Goal: Information Seeking & Learning: Compare options

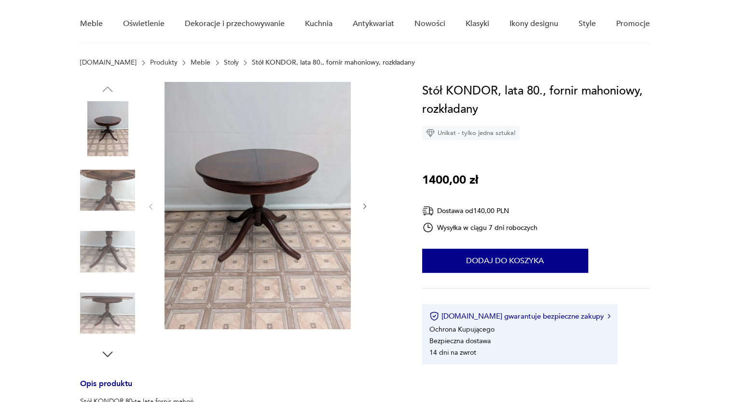
click at [363, 204] on icon "button" at bounding box center [365, 207] width 8 height 8
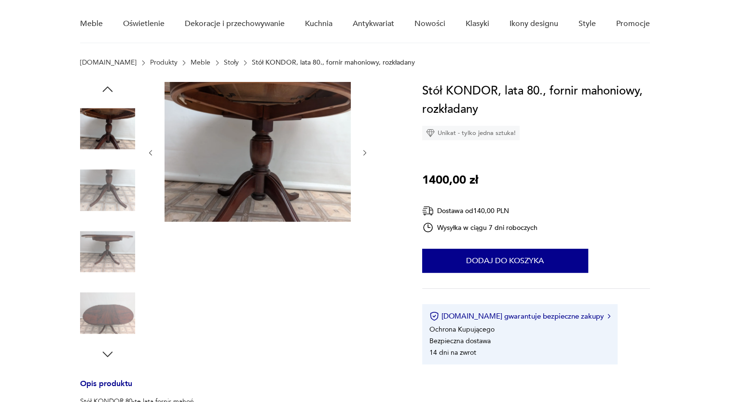
click at [363, 204] on div at bounding box center [258, 153] width 222 height 142
click at [685, 144] on section "Opis produktu Stół KONDOR 80-te lata fornir mahoń Stolik z okrągłym blatem przy…" at bounding box center [365, 404] width 730 height 644
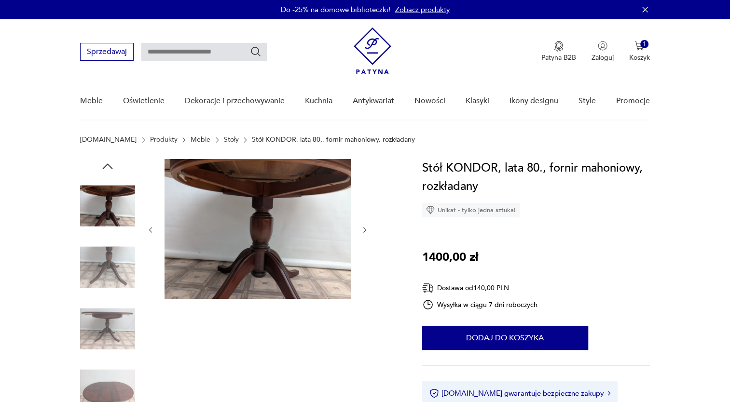
click at [112, 162] on icon "button" at bounding box center [107, 166] width 14 height 14
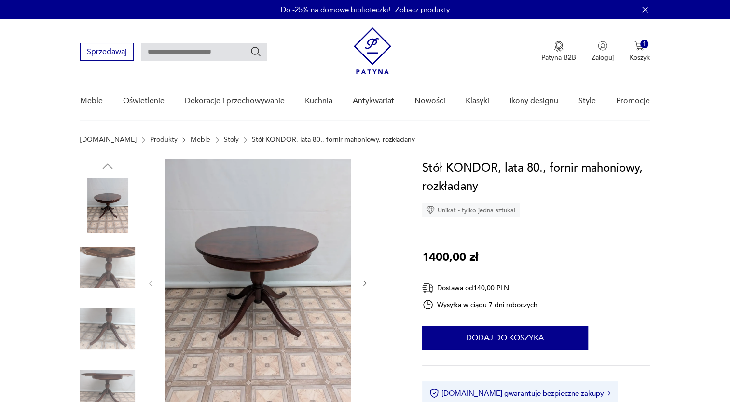
click at [363, 286] on icon "button" at bounding box center [365, 284] width 8 height 8
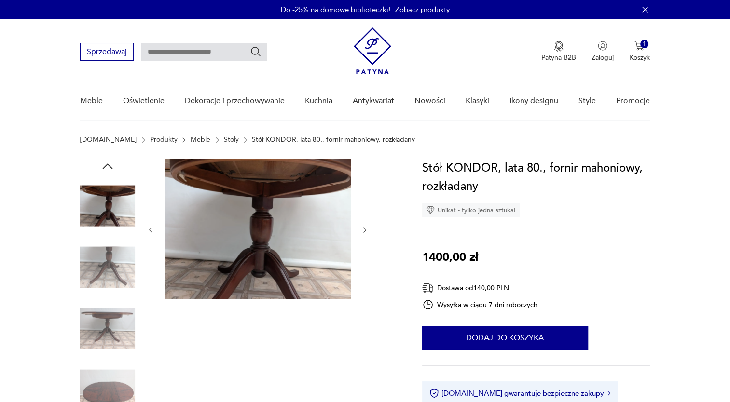
click at [363, 286] on div at bounding box center [258, 230] width 222 height 142
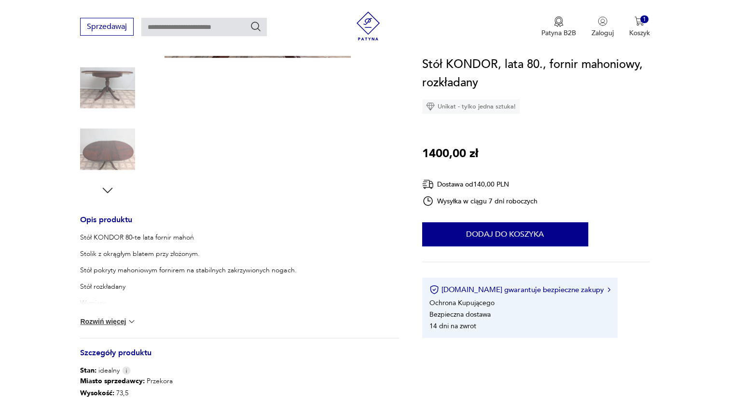
scroll to position [240, 0]
click at [108, 195] on icon "button" at bounding box center [107, 191] width 14 height 14
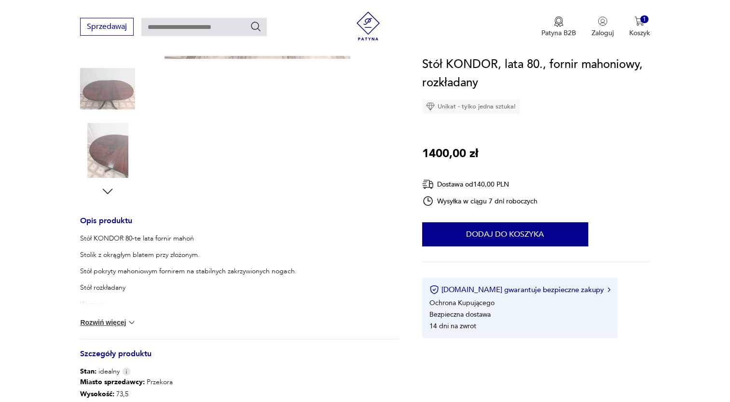
click at [108, 195] on icon "button" at bounding box center [107, 191] width 14 height 14
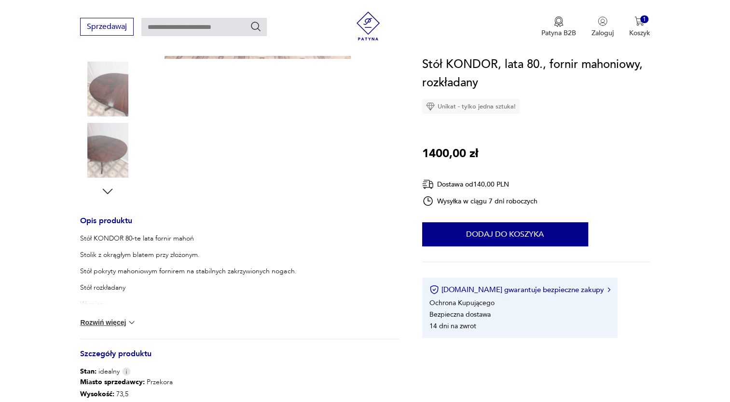
click at [108, 195] on icon "button" at bounding box center [107, 191] width 14 height 14
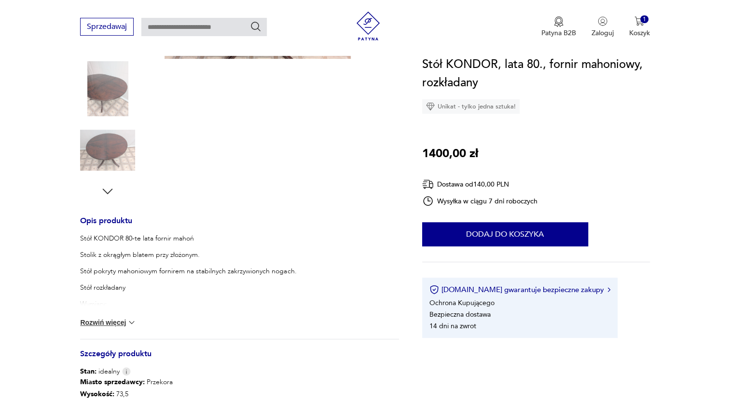
click at [108, 195] on icon "button" at bounding box center [107, 191] width 14 height 14
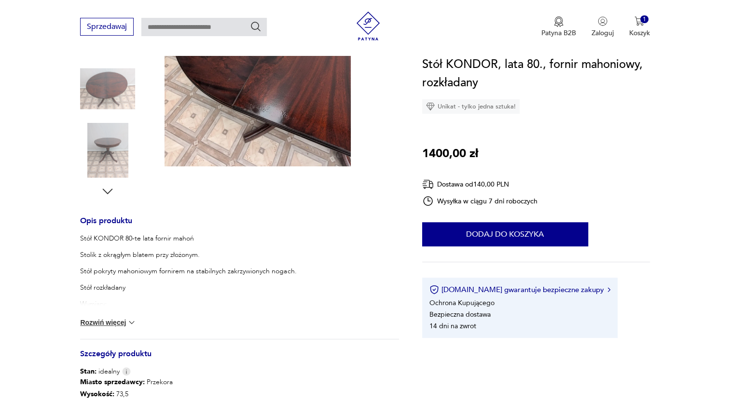
click at [108, 195] on icon "button" at bounding box center [107, 191] width 14 height 14
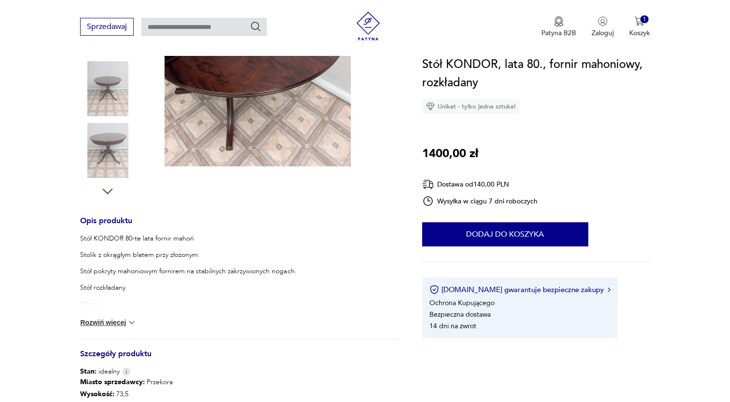
click at [108, 195] on icon "button" at bounding box center [107, 191] width 14 height 14
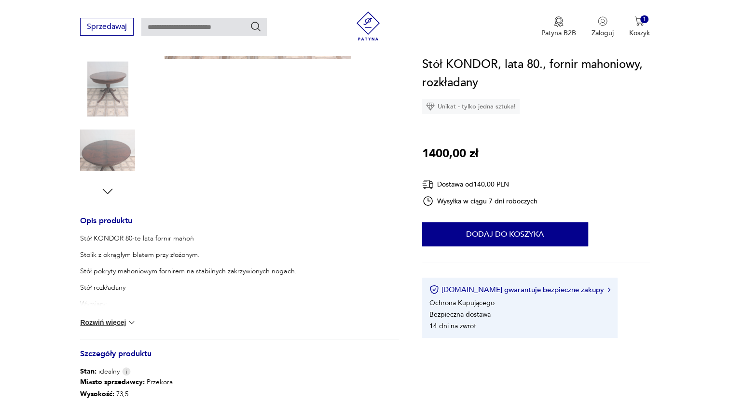
click at [100, 100] on img at bounding box center [107, 88] width 55 height 55
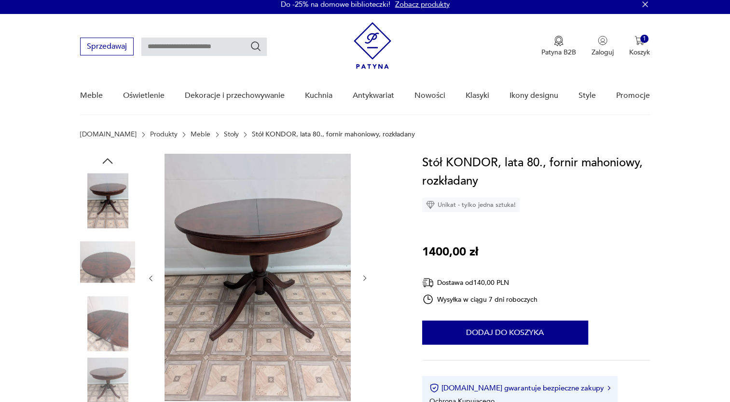
scroll to position [0, 0]
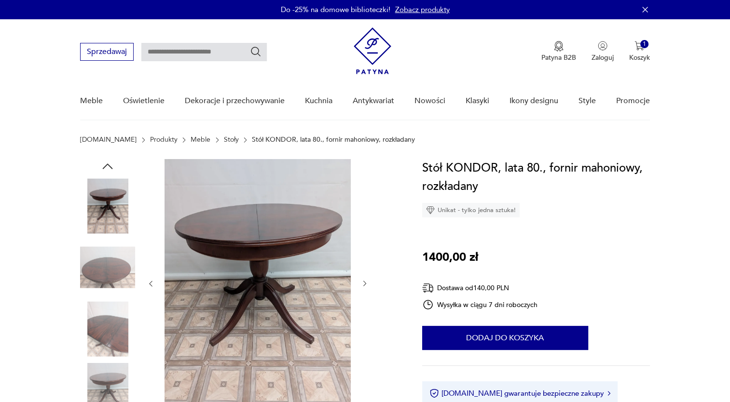
click at [112, 265] on img at bounding box center [107, 267] width 55 height 55
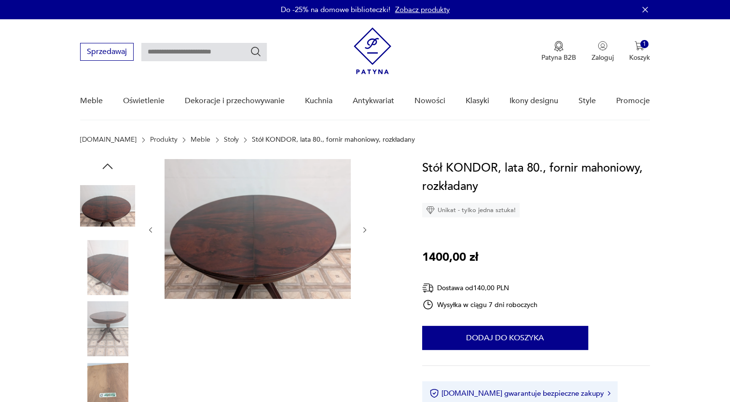
click at [117, 288] on img at bounding box center [107, 267] width 55 height 55
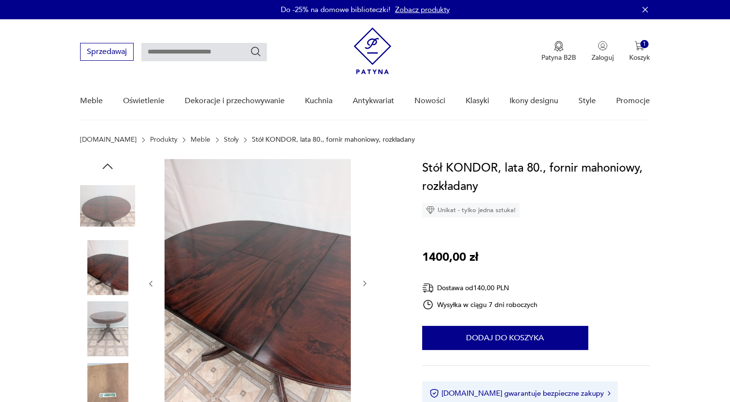
click at [239, 328] on img at bounding box center [257, 282] width 186 height 247
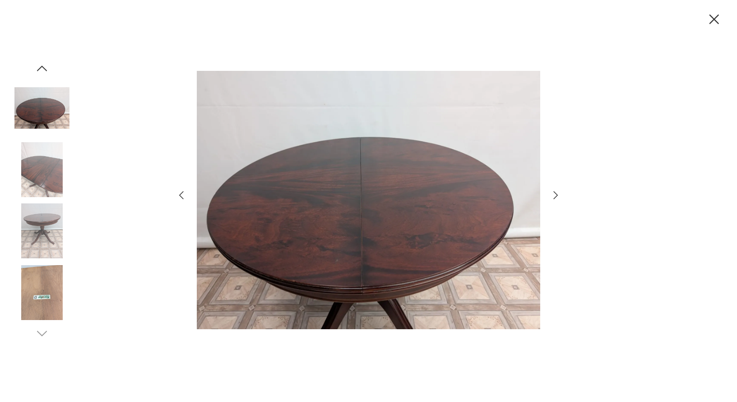
click at [668, 80] on div at bounding box center [368, 201] width 737 height 402
click at [707, 18] on icon "button" at bounding box center [714, 19] width 17 height 17
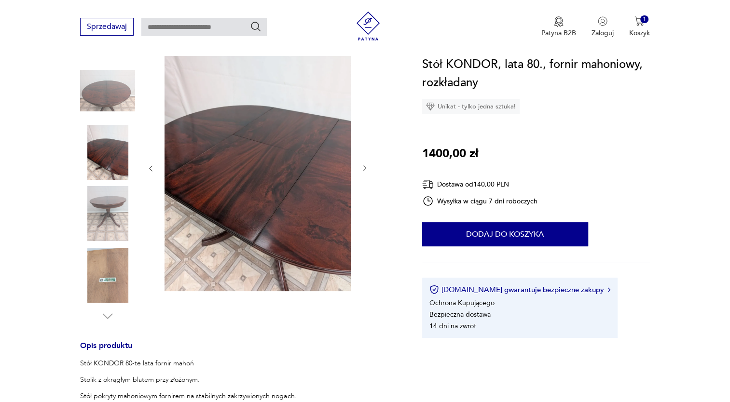
scroll to position [116, 0]
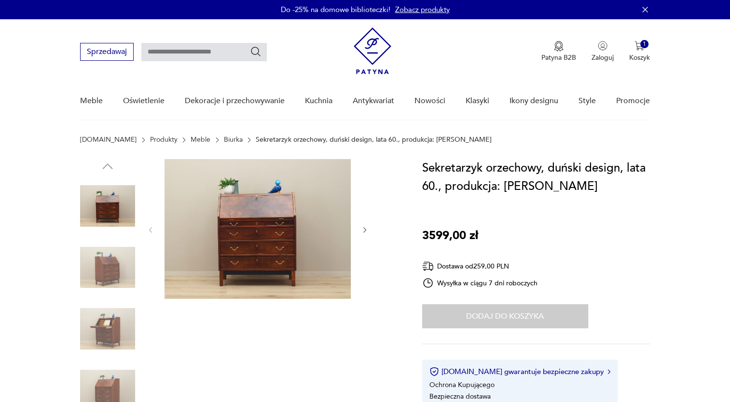
click at [264, 273] on img at bounding box center [257, 229] width 186 height 140
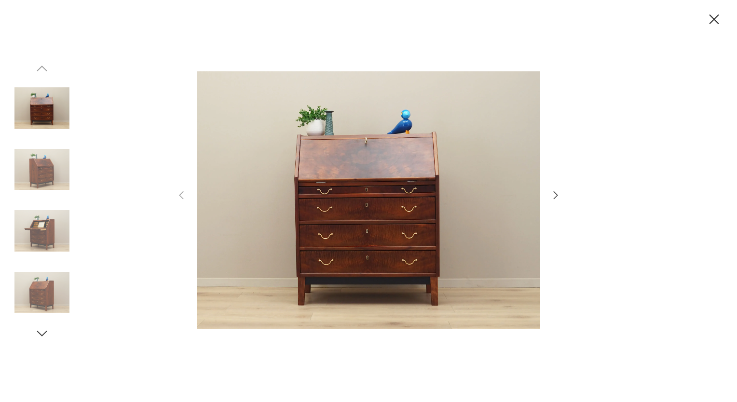
click at [556, 196] on icon "button" at bounding box center [556, 196] width 12 height 12
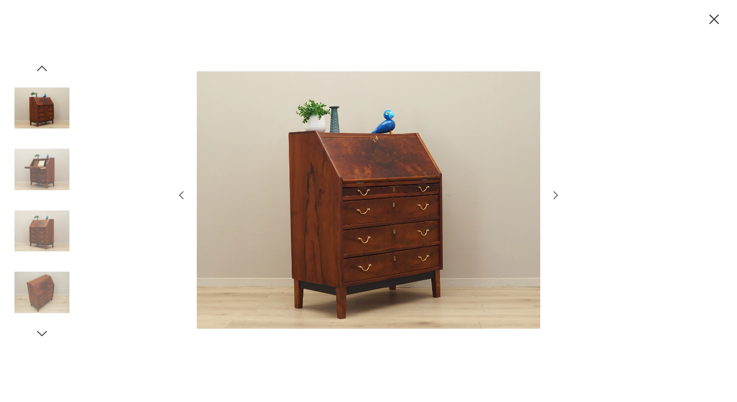
click at [556, 196] on icon "button" at bounding box center [556, 196] width 12 height 12
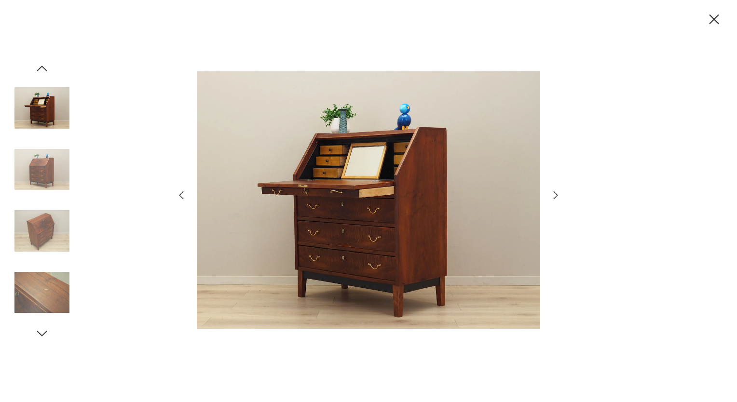
click at [556, 196] on icon "button" at bounding box center [556, 196] width 12 height 12
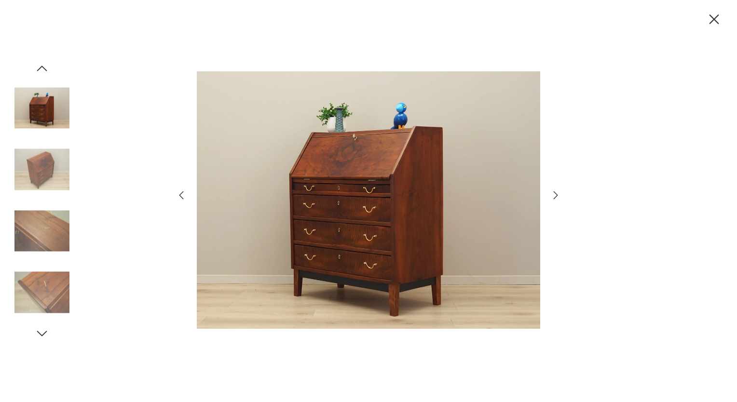
click at [556, 196] on icon "button" at bounding box center [556, 196] width 12 height 12
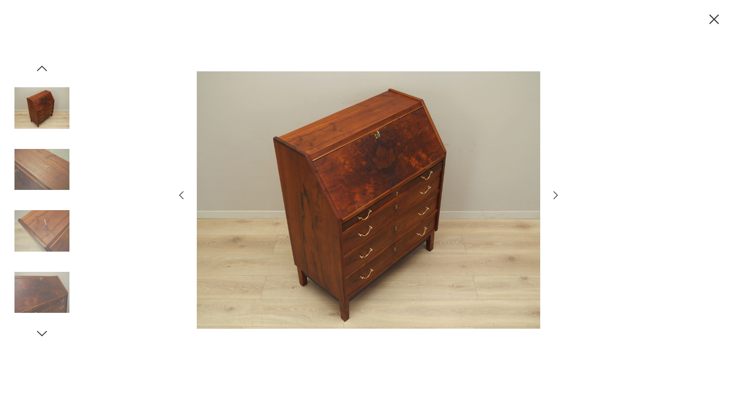
click at [556, 196] on icon "button" at bounding box center [556, 196] width 12 height 12
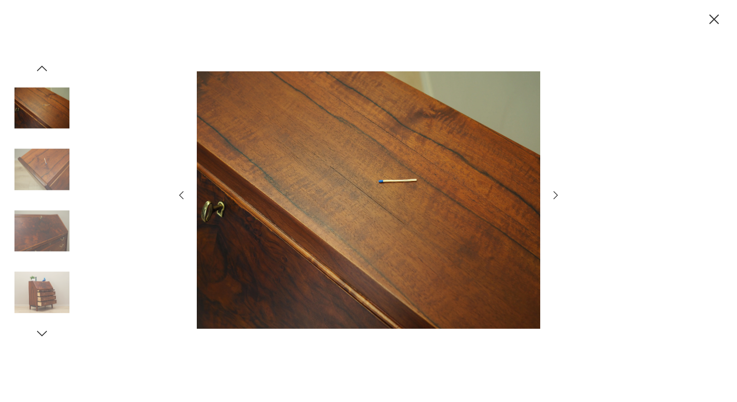
click at [556, 196] on icon "button" at bounding box center [556, 196] width 12 height 12
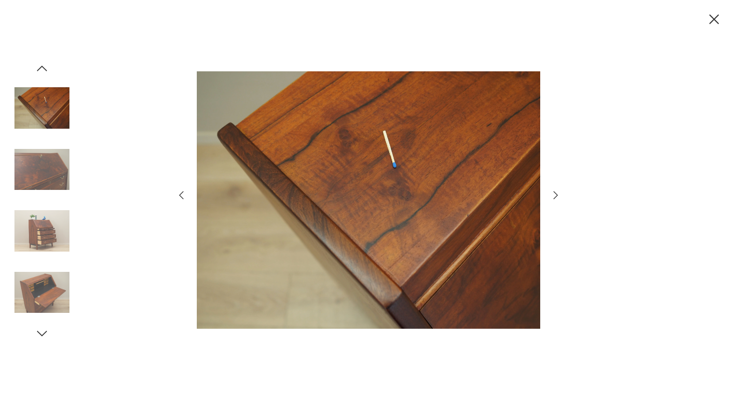
click at [556, 196] on icon "button" at bounding box center [556, 196] width 12 height 12
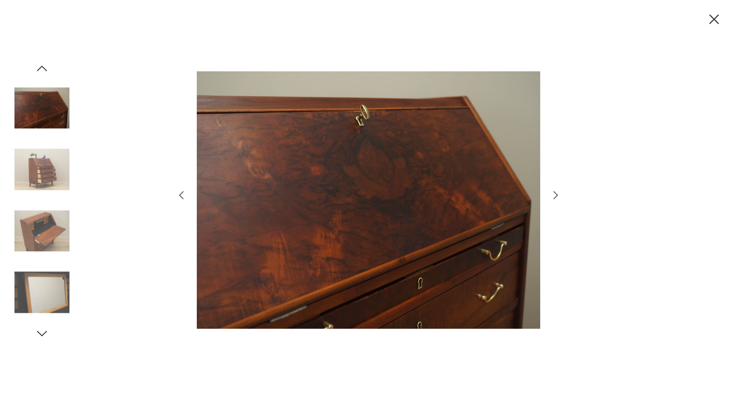
click at [556, 196] on icon "button" at bounding box center [556, 196] width 12 height 12
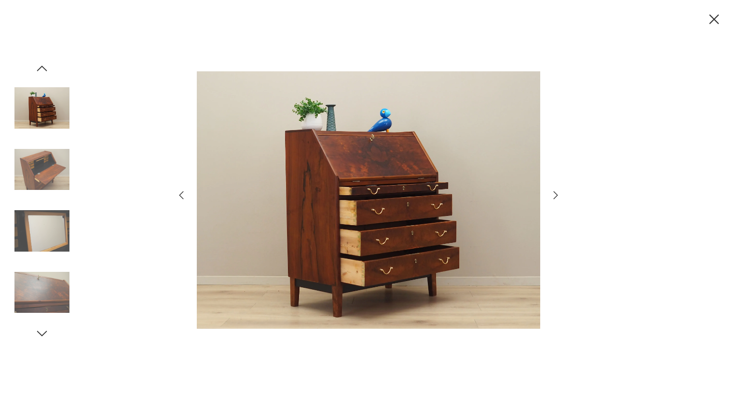
click at [556, 196] on icon "button" at bounding box center [556, 196] width 12 height 12
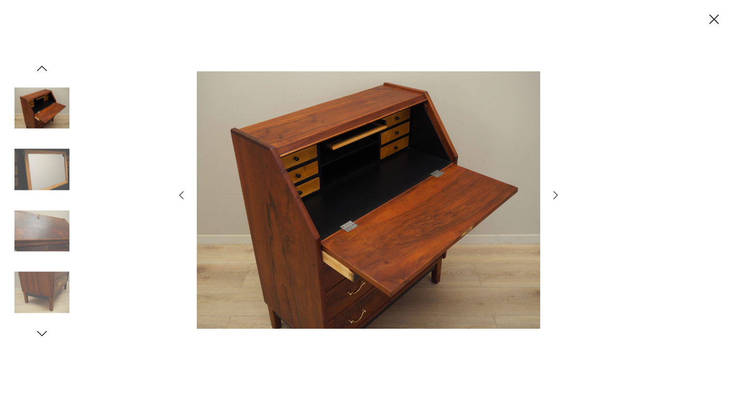
click at [709, 15] on icon "button" at bounding box center [714, 19] width 10 height 10
